Goal: Leave review/rating: Leave review/rating

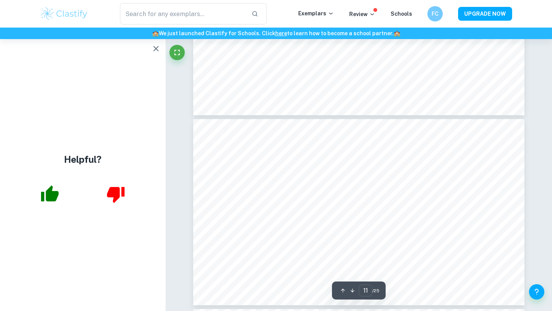
scroll to position [2112, 0]
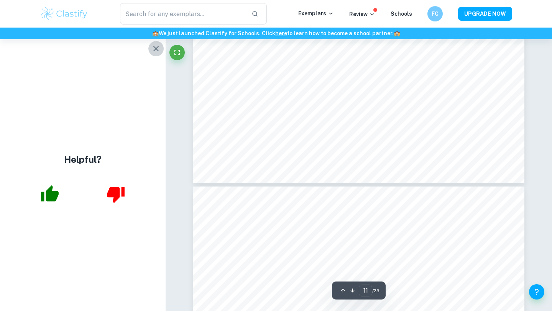
click at [161, 50] on button "button" at bounding box center [155, 48] width 15 height 15
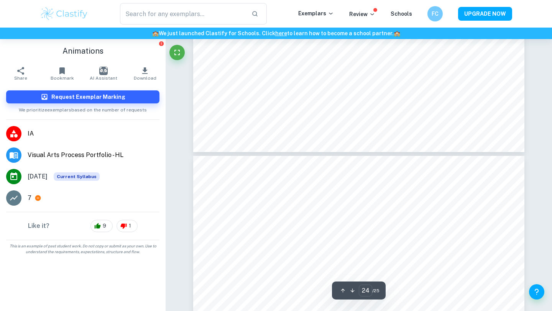
type input "25"
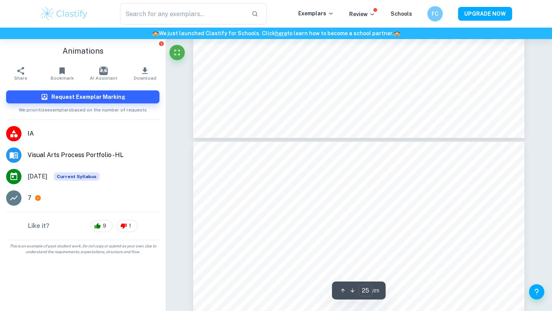
scroll to position [4760, 0]
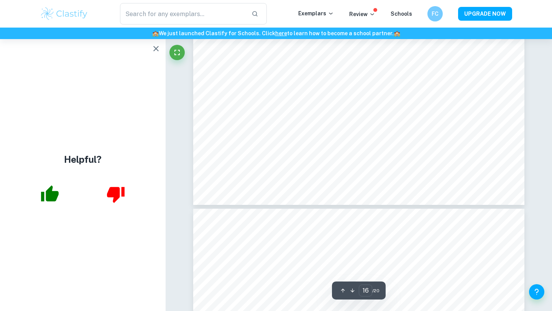
scroll to position [3092, 0]
click at [153, 53] on icon "button" at bounding box center [155, 48] width 9 height 9
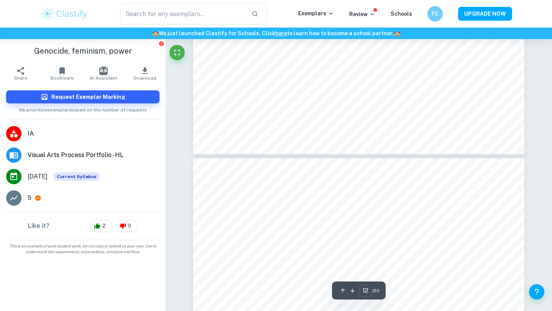
scroll to position [2330, 0]
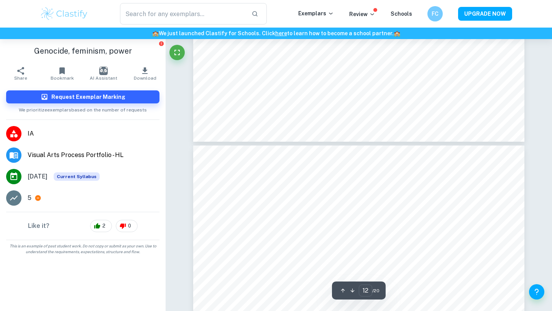
type input "11"
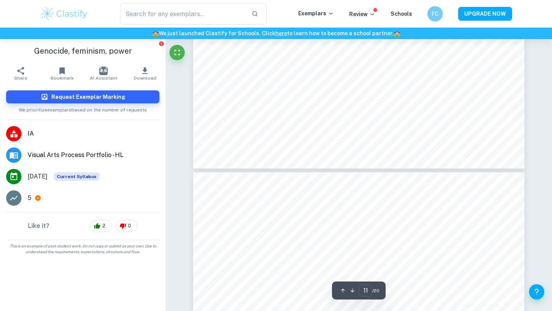
scroll to position [2129, 0]
